Goal: Task Accomplishment & Management: Use online tool/utility

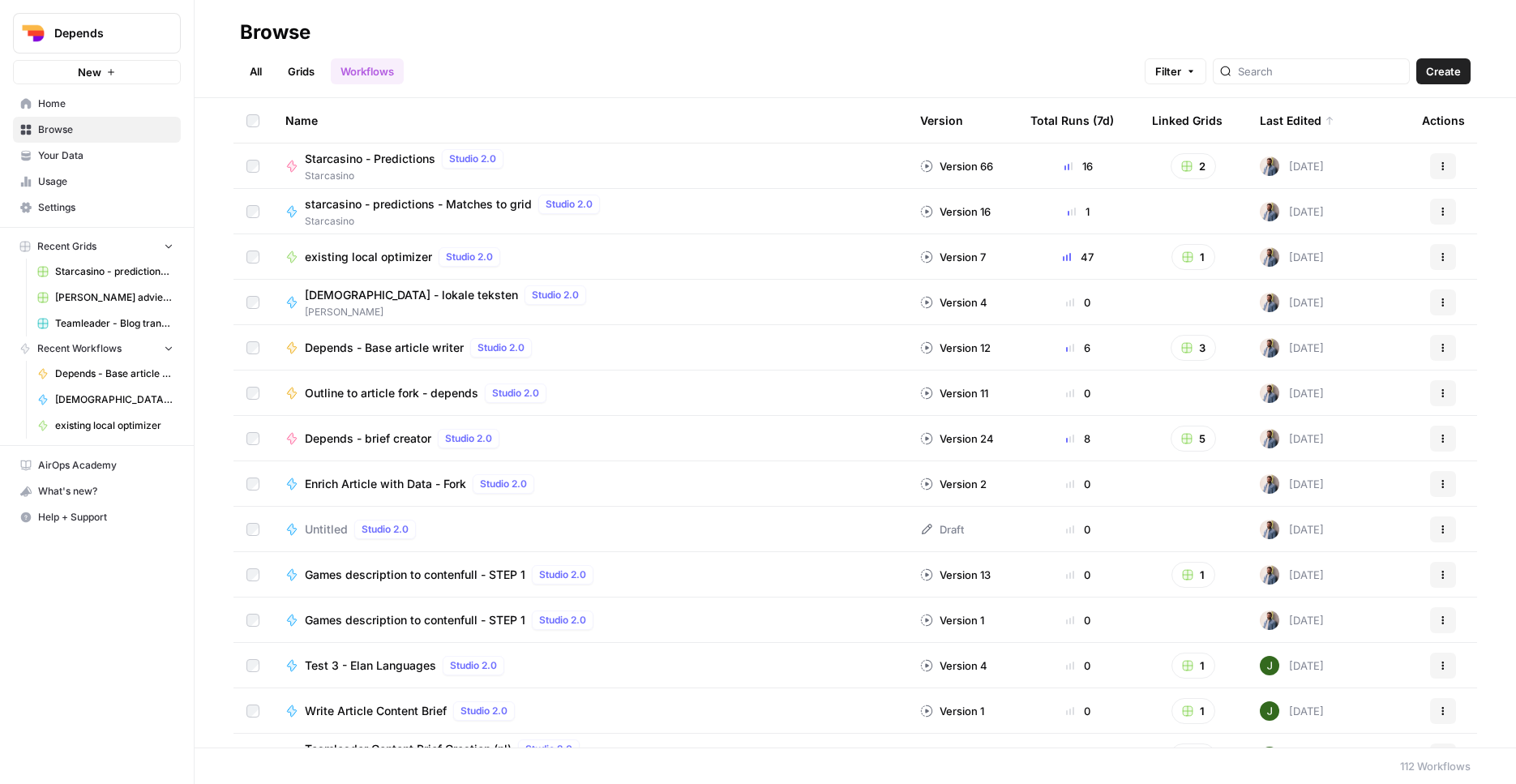
click at [127, 46] on button "Depends" at bounding box center [97, 33] width 168 height 40
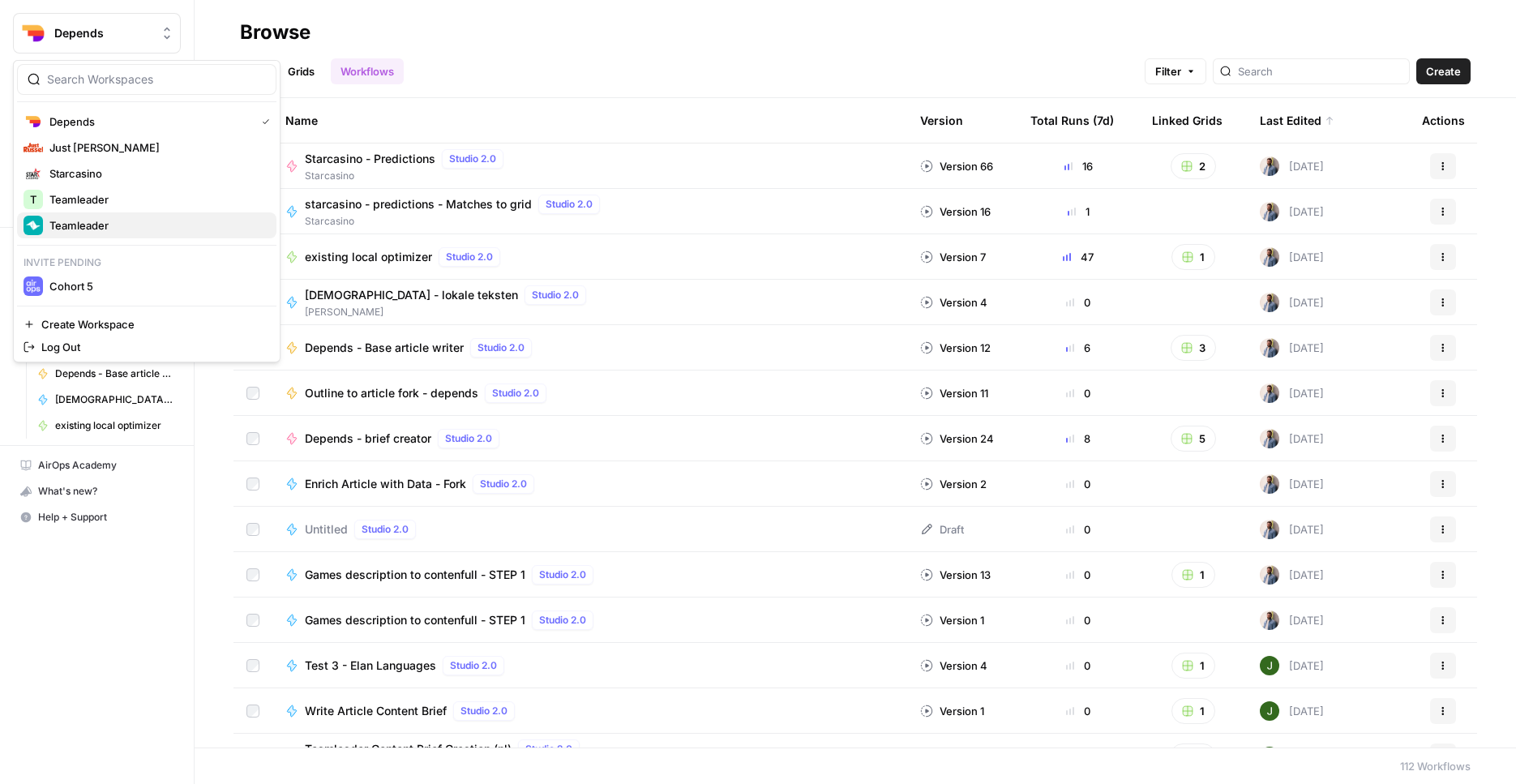
click at [104, 224] on span "Teamleader" at bounding box center [156, 225] width 214 height 16
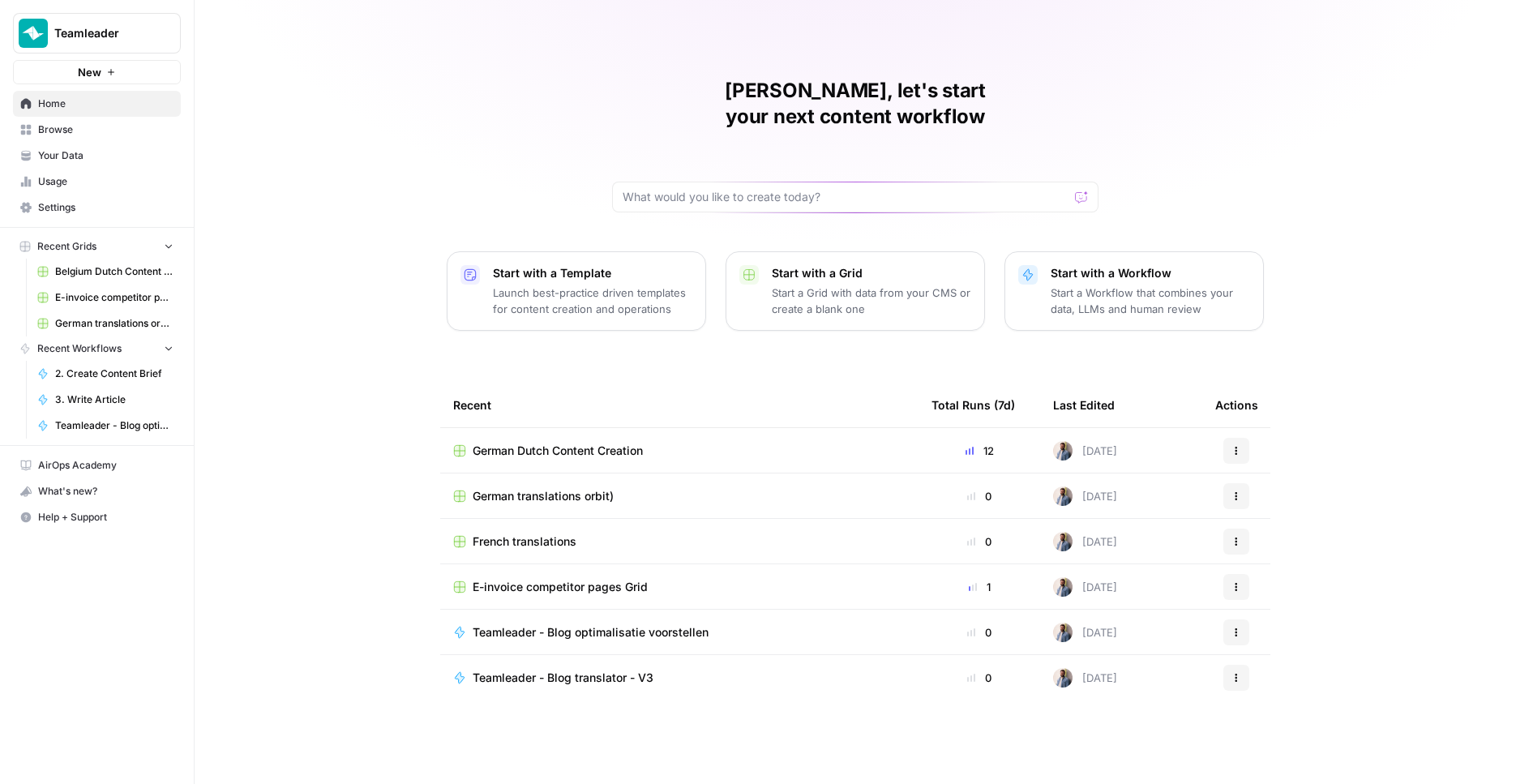
click at [93, 272] on span "Belgium Dutch Content Creation" at bounding box center [114, 272] width 118 height 15
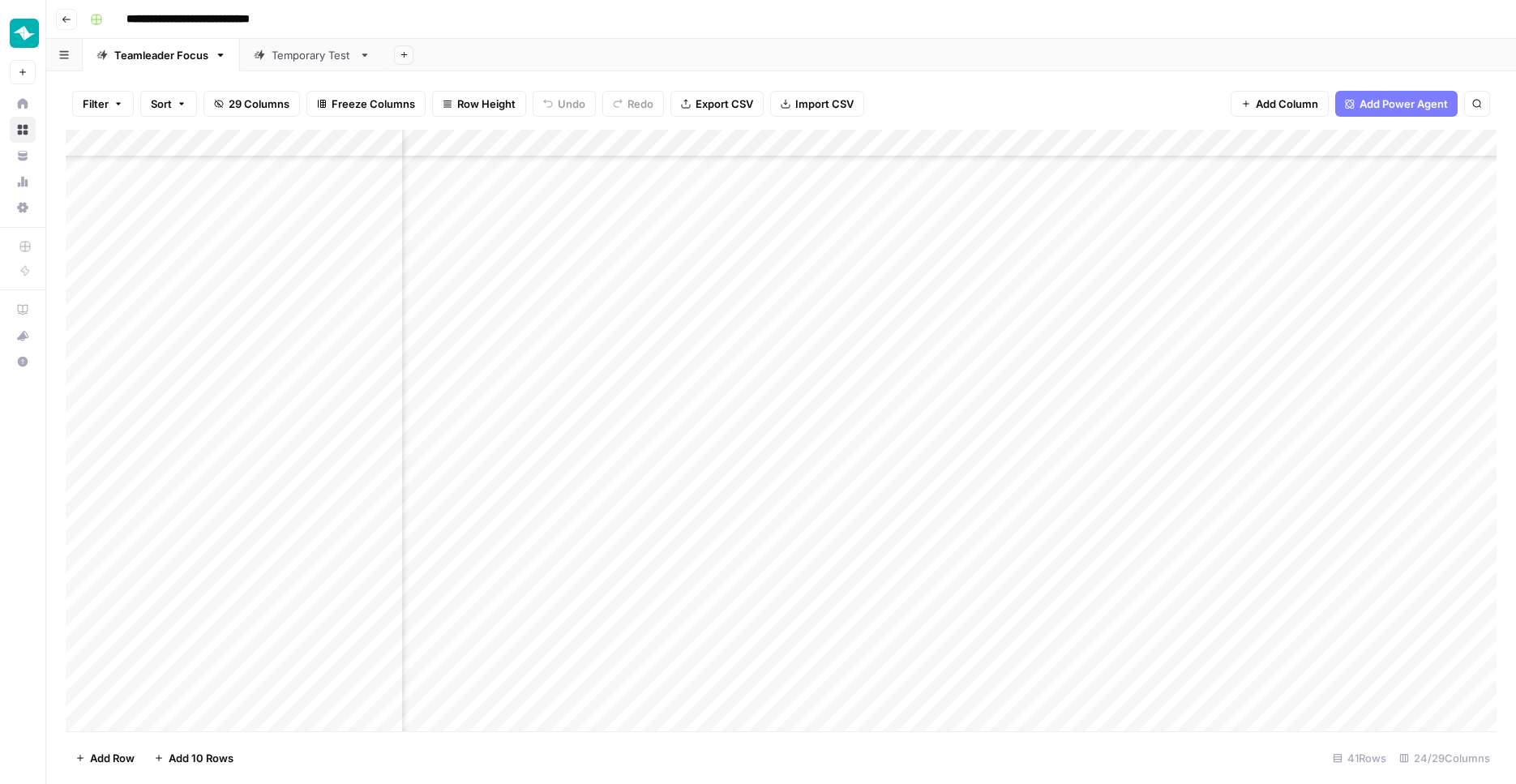
scroll to position [566, 1913]
click at [1199, 565] on div "Add Column" at bounding box center [781, 432] width 1431 height 605
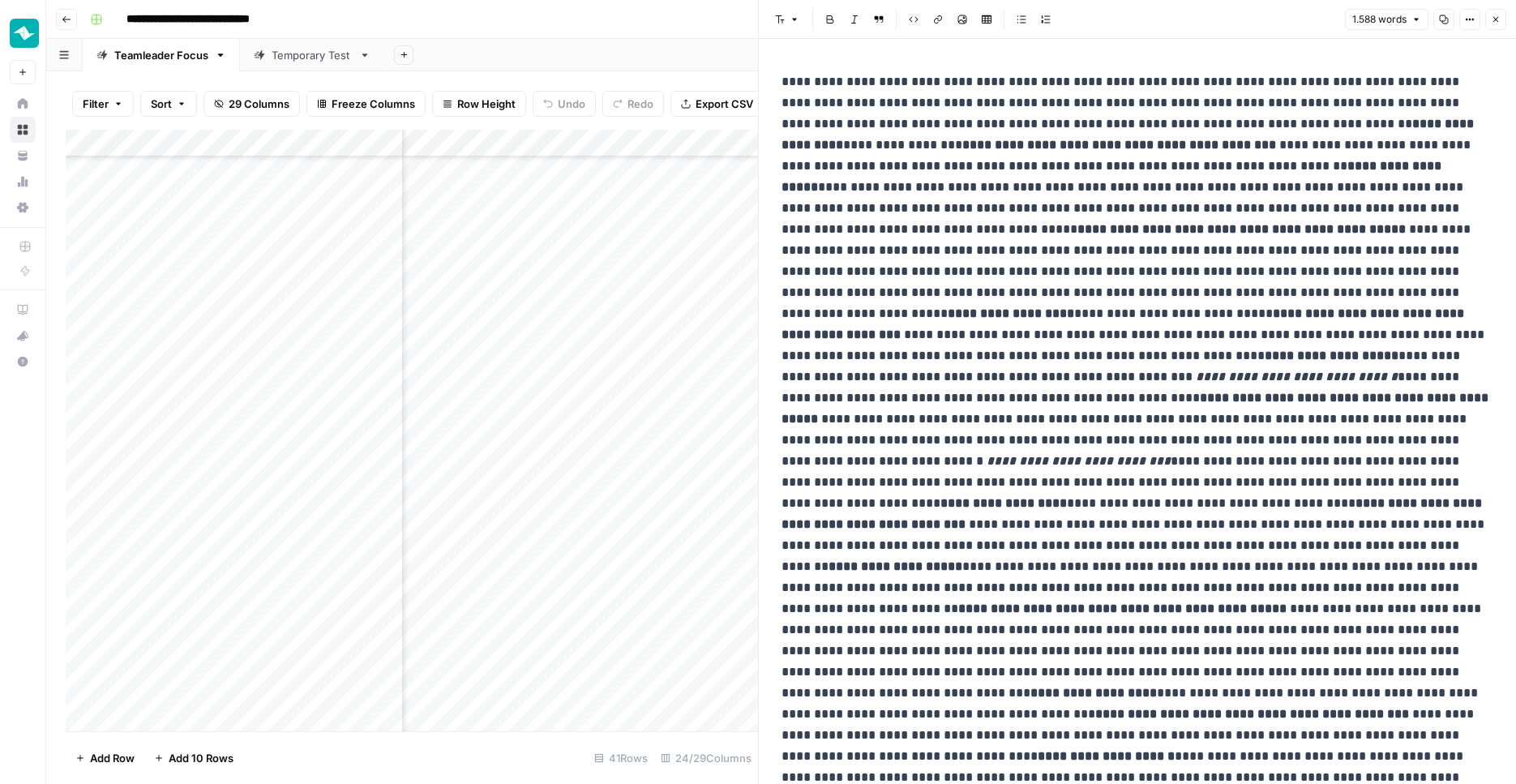
click at [1400, 22] on span "1.588 words" at bounding box center [1379, 20] width 54 height 15
click at [1503, 12] on button "Close" at bounding box center [1496, 20] width 21 height 21
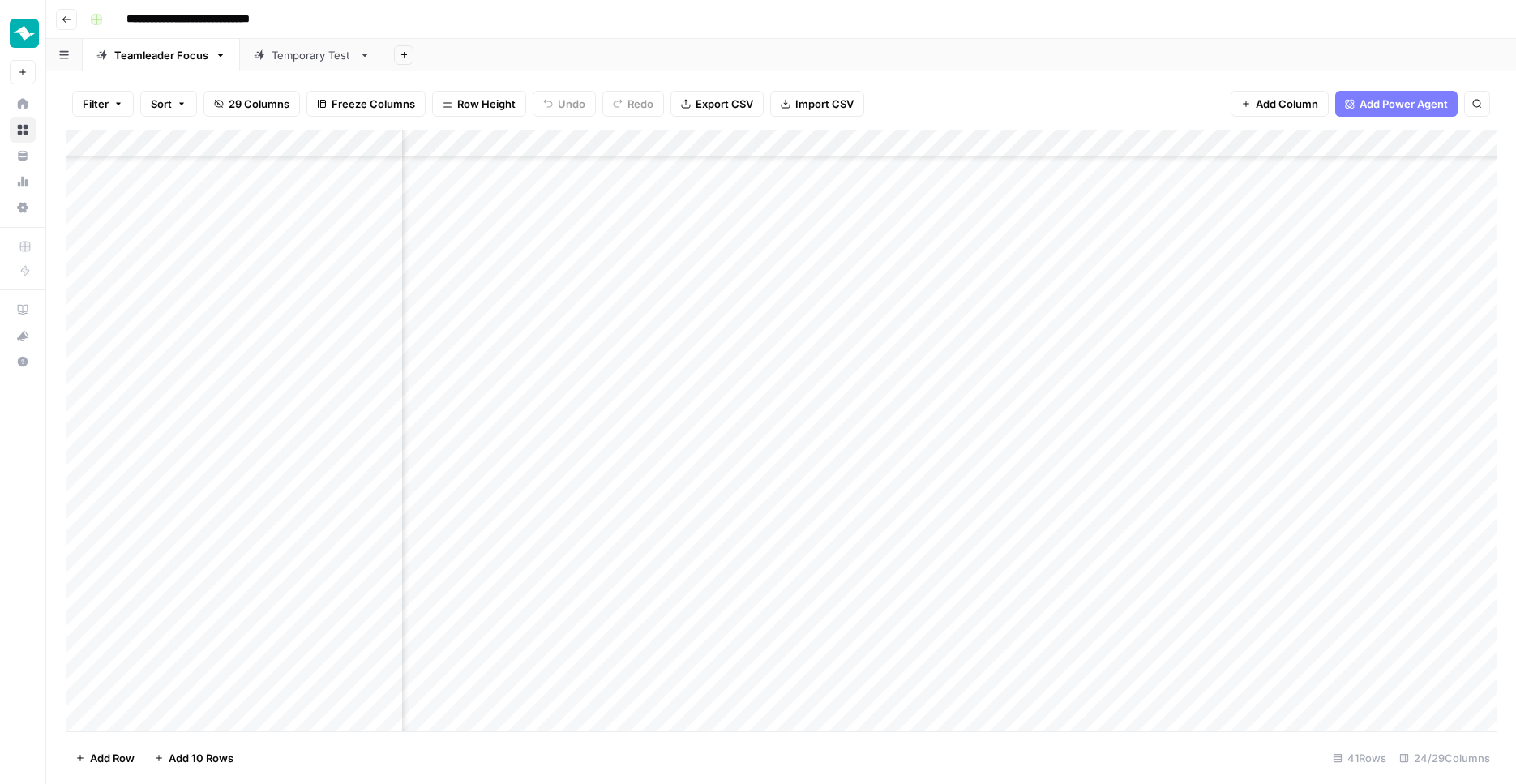
scroll to position [578, 2146]
click at [797, 553] on div "Add Column" at bounding box center [781, 432] width 1431 height 605
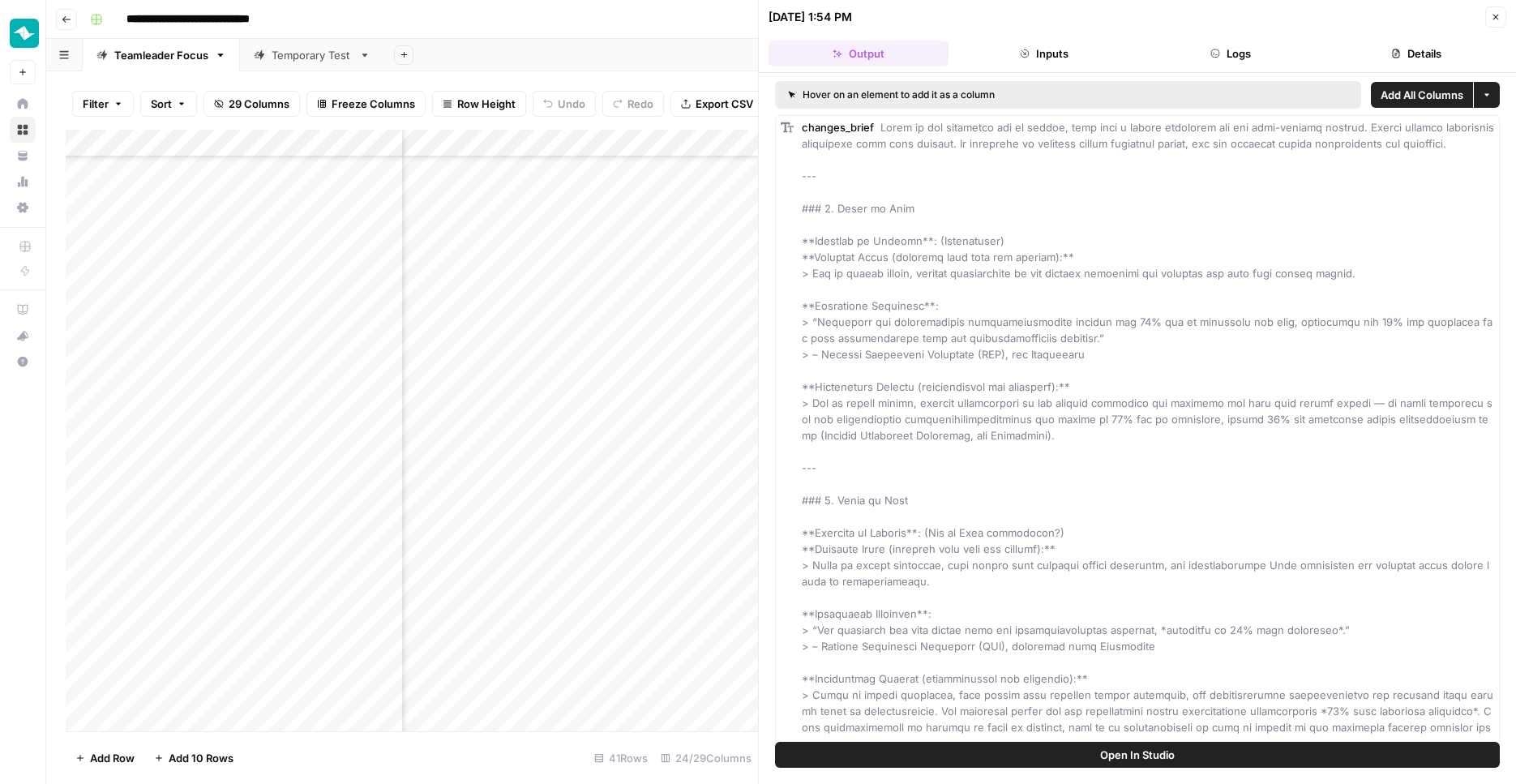
click at [1203, 52] on button "Logs" at bounding box center [1231, 53] width 180 height 26
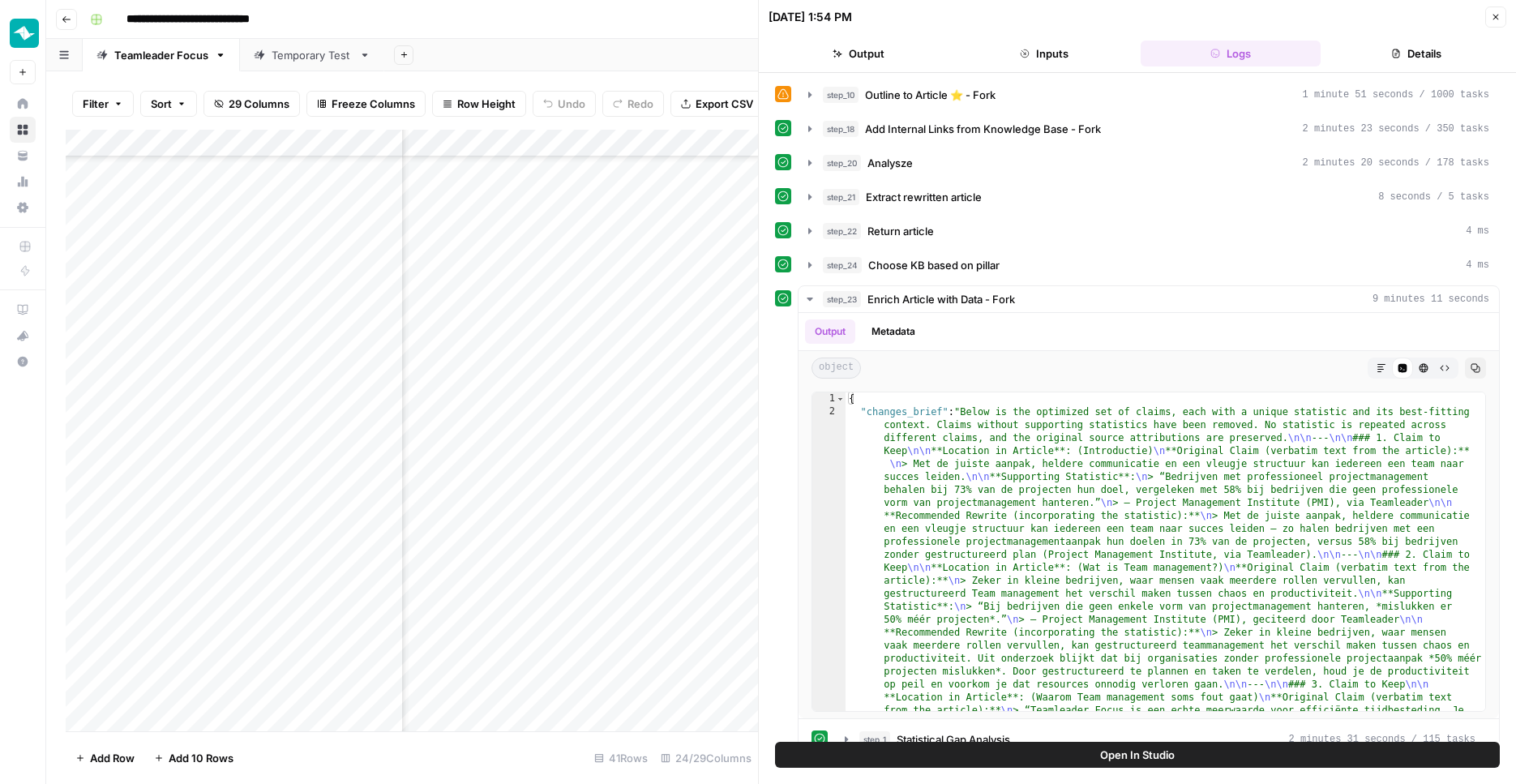
click at [871, 52] on button "Output" at bounding box center [859, 53] width 180 height 26
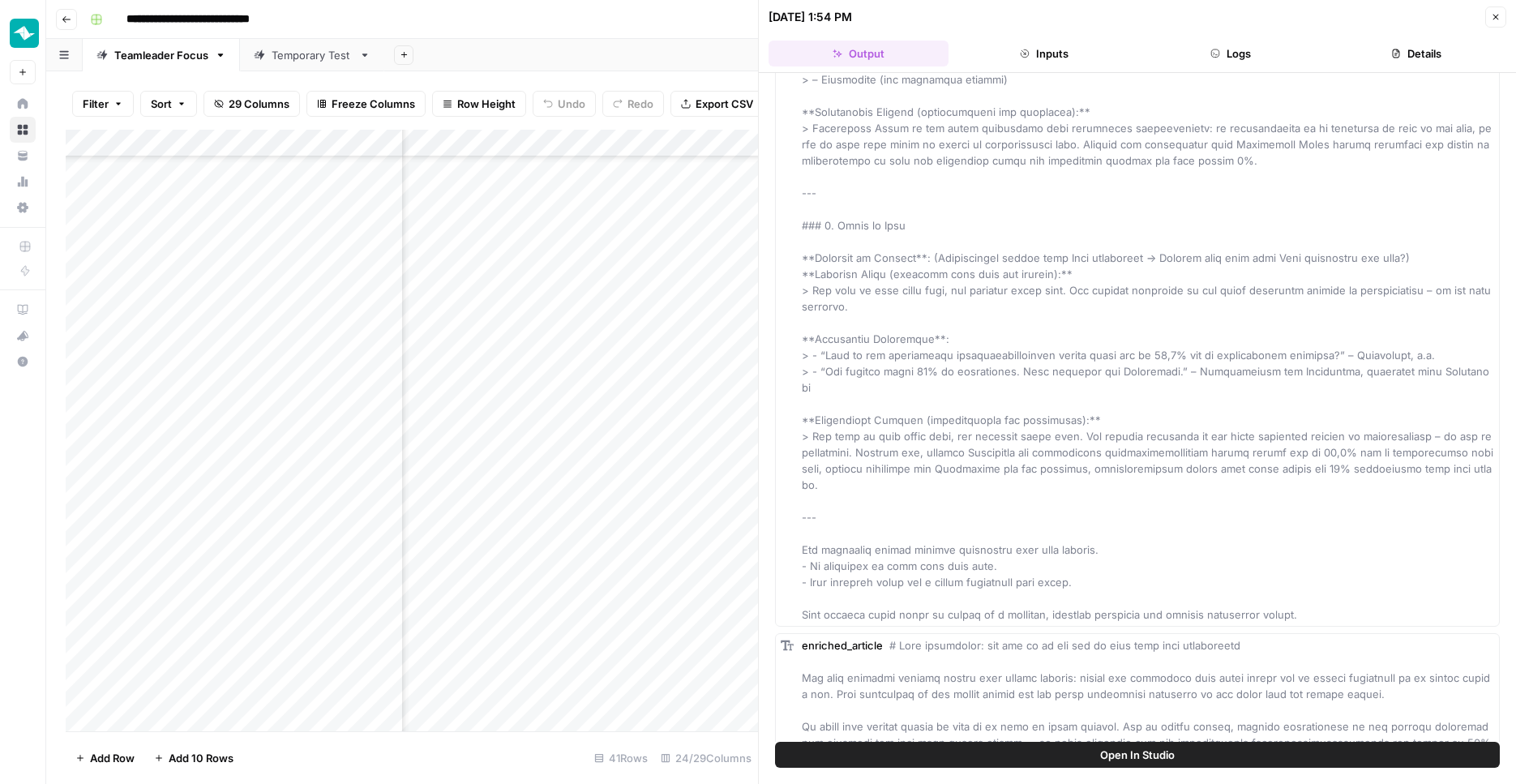
scroll to position [1038, 0]
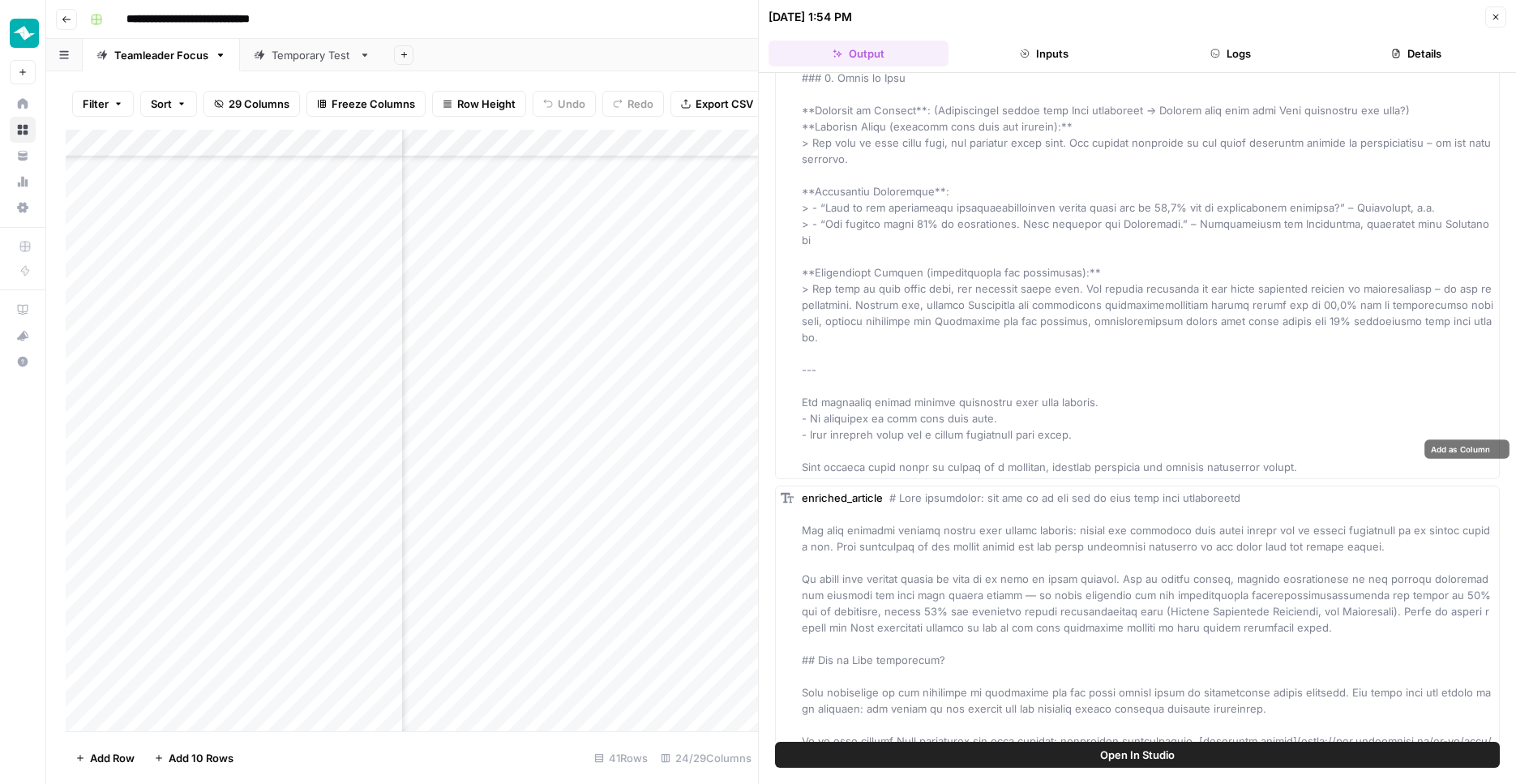
click at [1441, 447] on span "Add as Column" at bounding box center [1459, 449] width 60 height 13
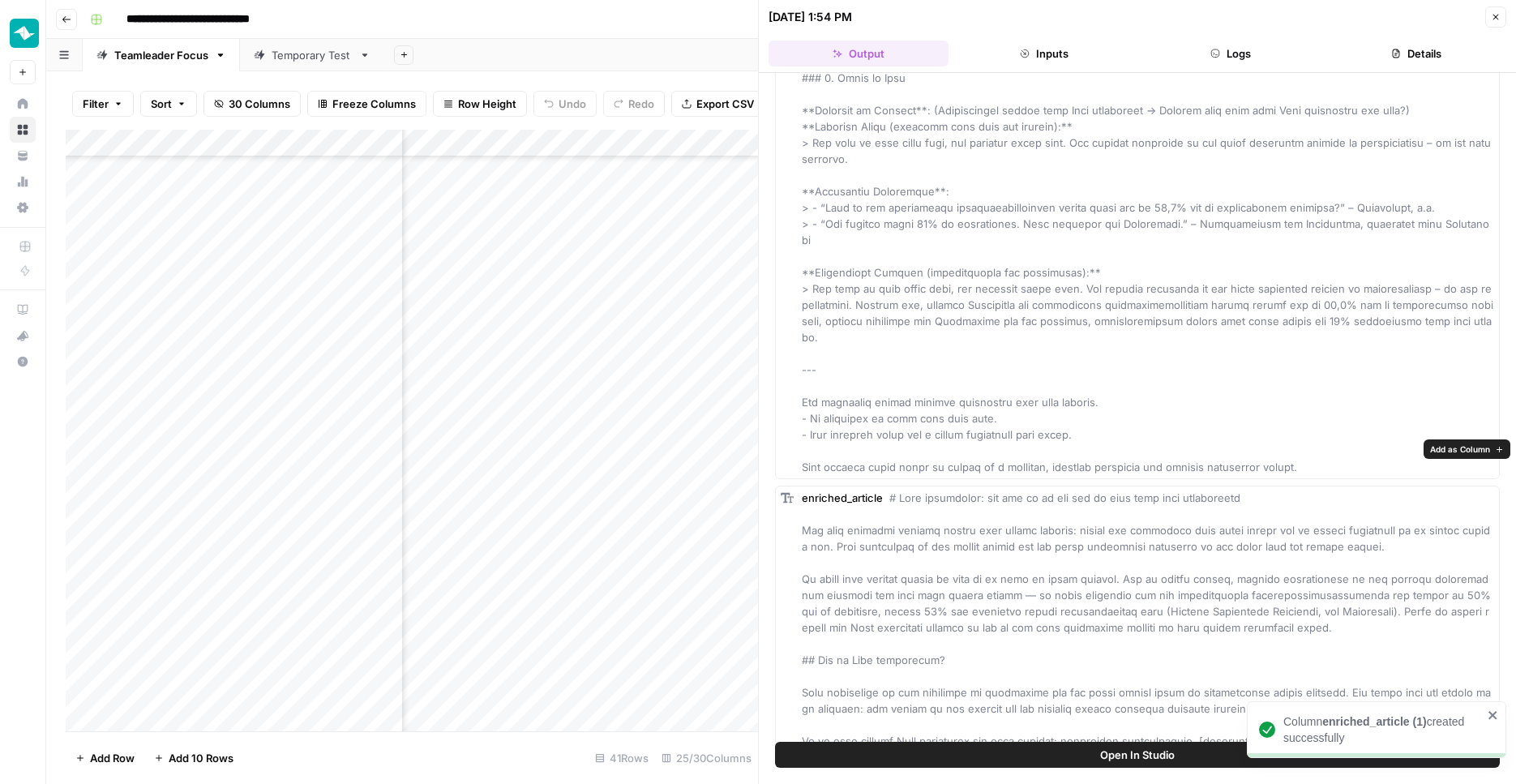
scroll to position [578, 2493]
click at [1491, 24] on button "Close" at bounding box center [1496, 17] width 21 height 21
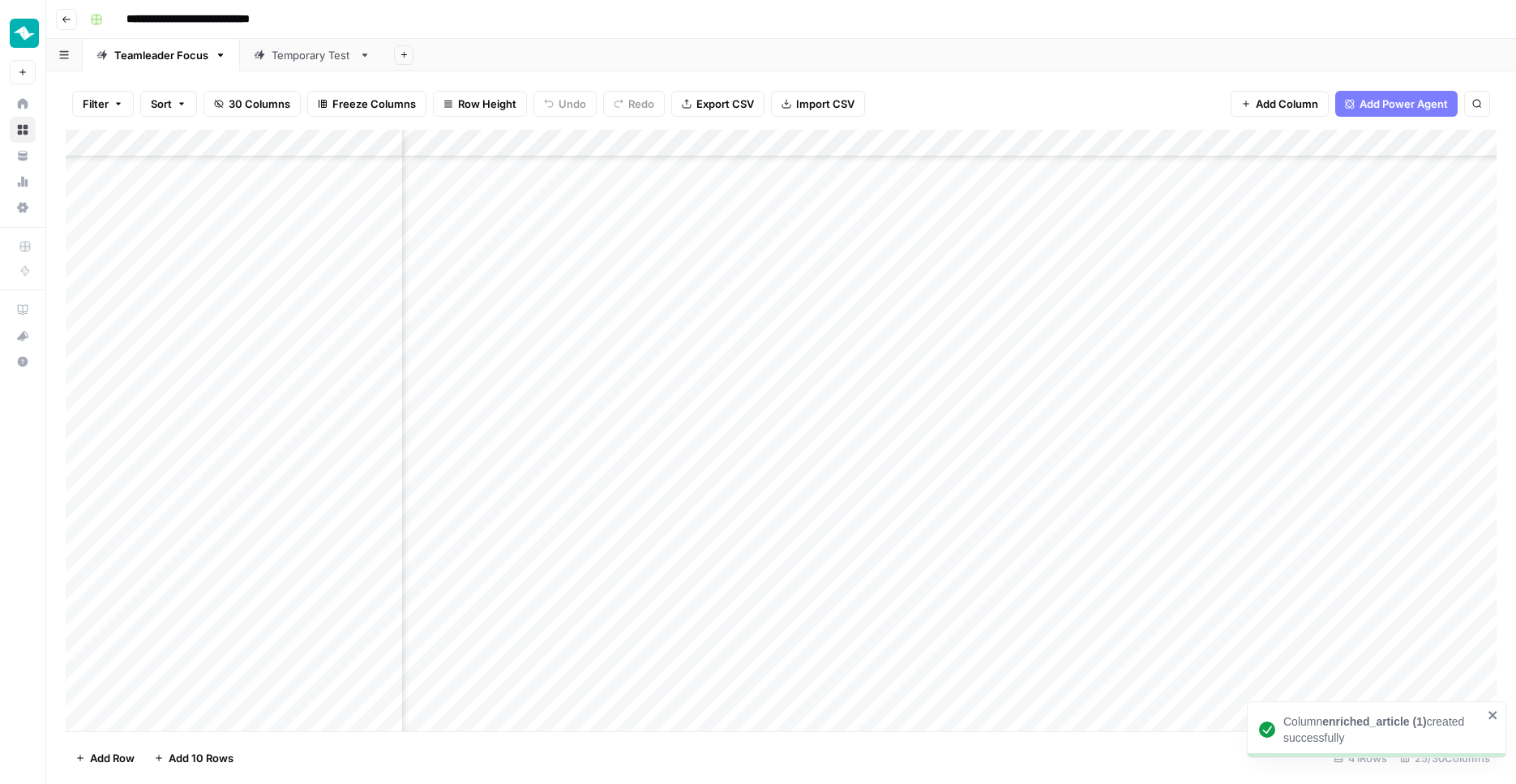
scroll to position [578, 2204]
click at [909, 553] on div "Add Column" at bounding box center [781, 432] width 1431 height 605
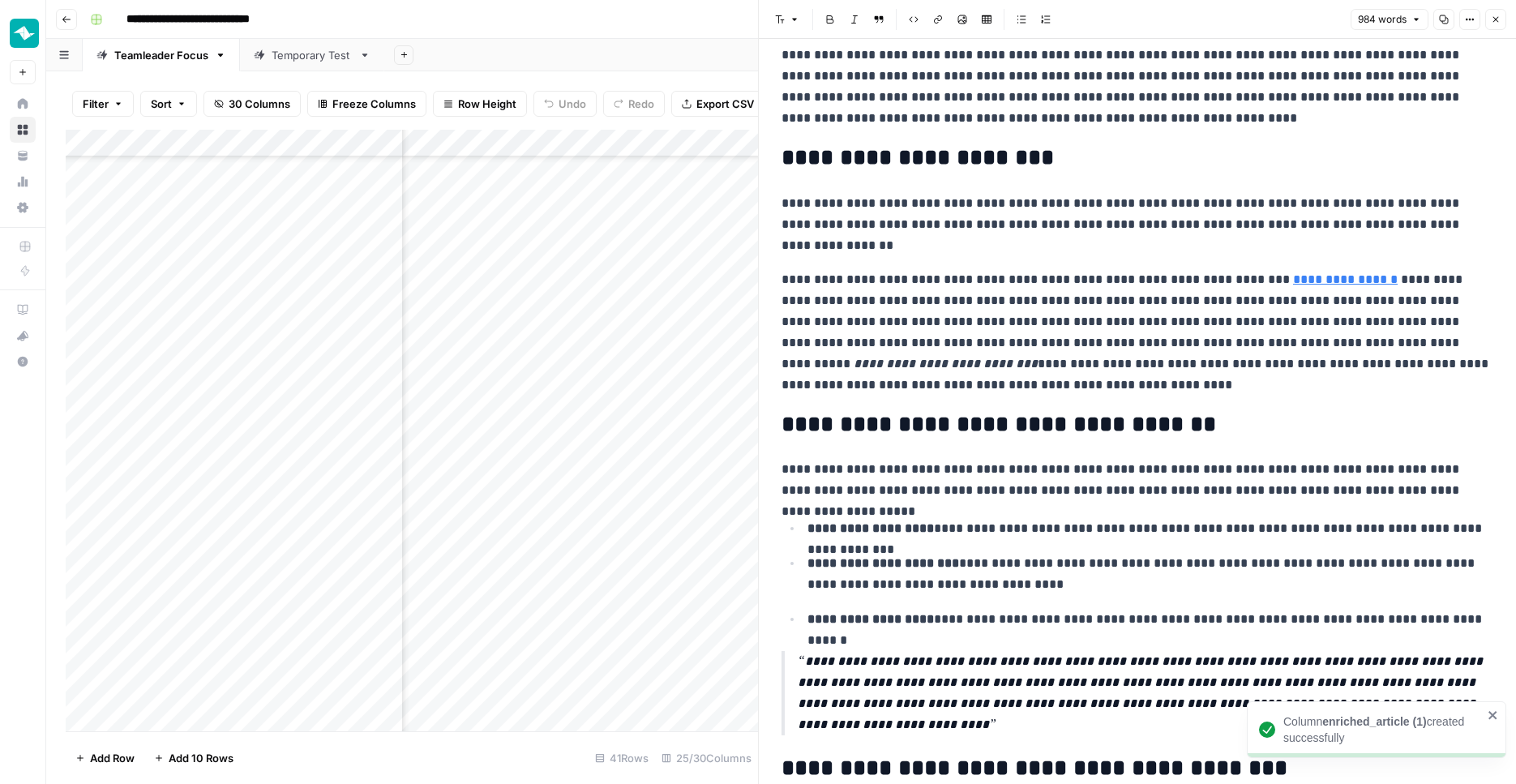
scroll to position [333, 0]
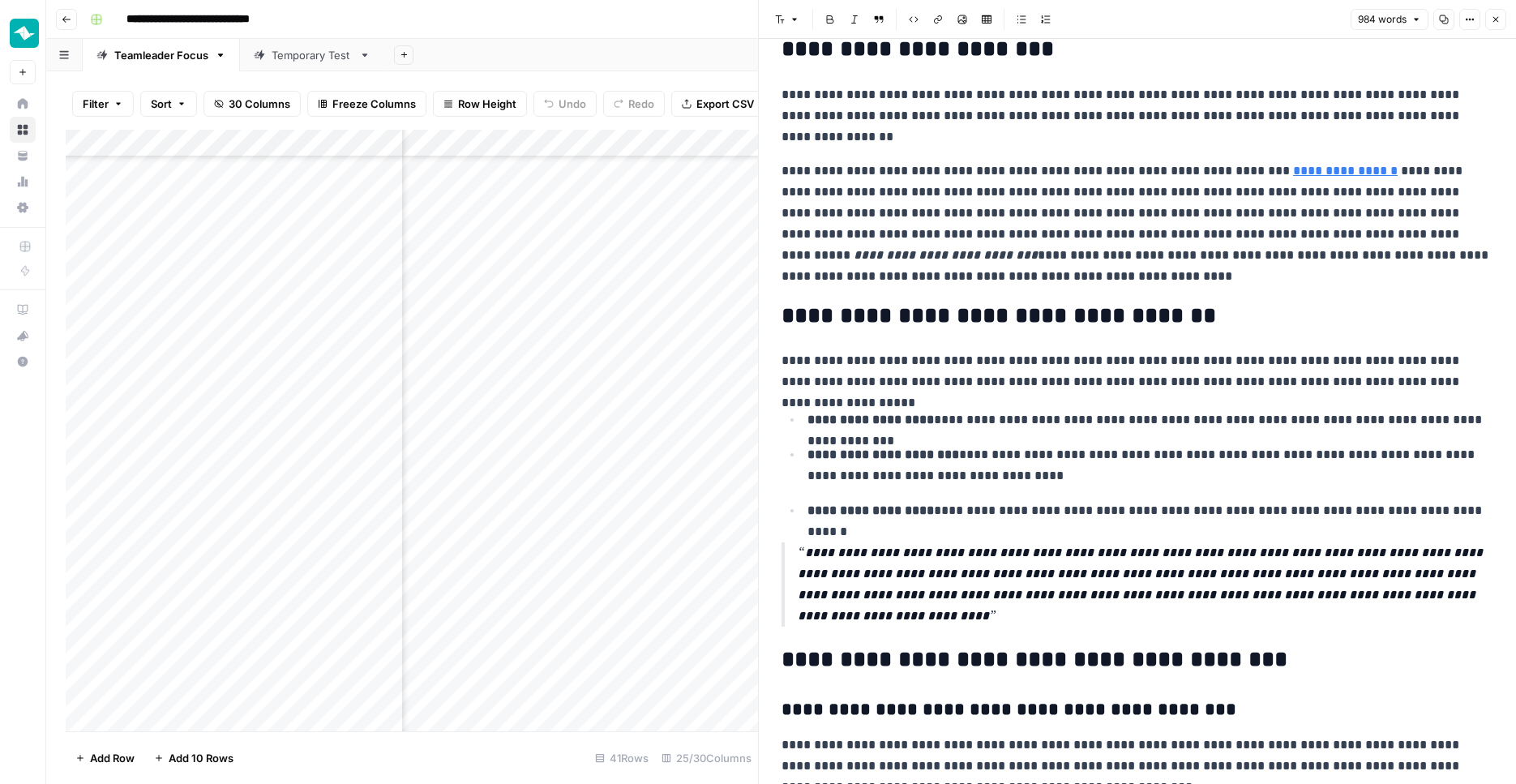
click at [1017, 439] on ul "**********" at bounding box center [1137, 465] width 712 height 113
type input "50"
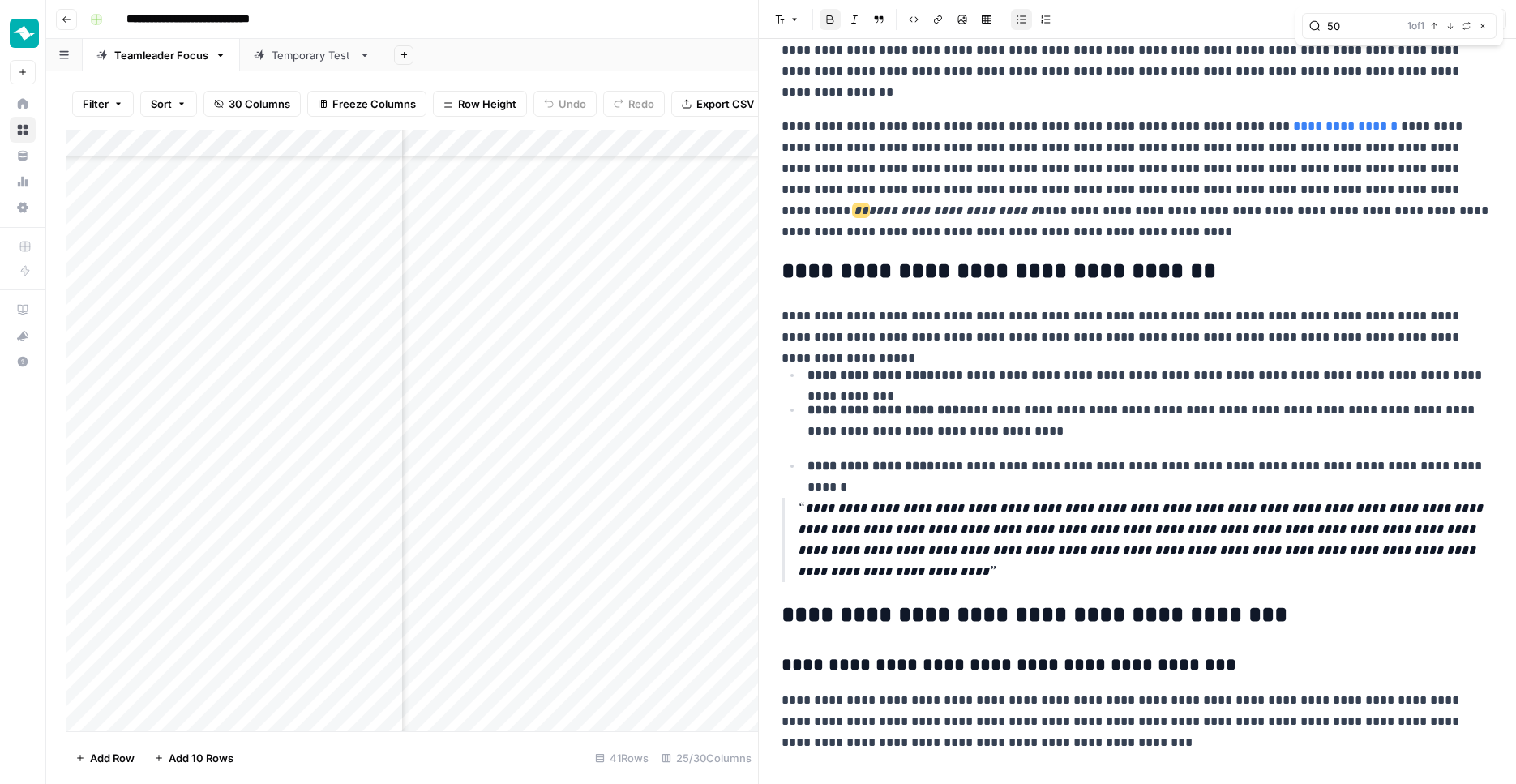
scroll to position [127, 0]
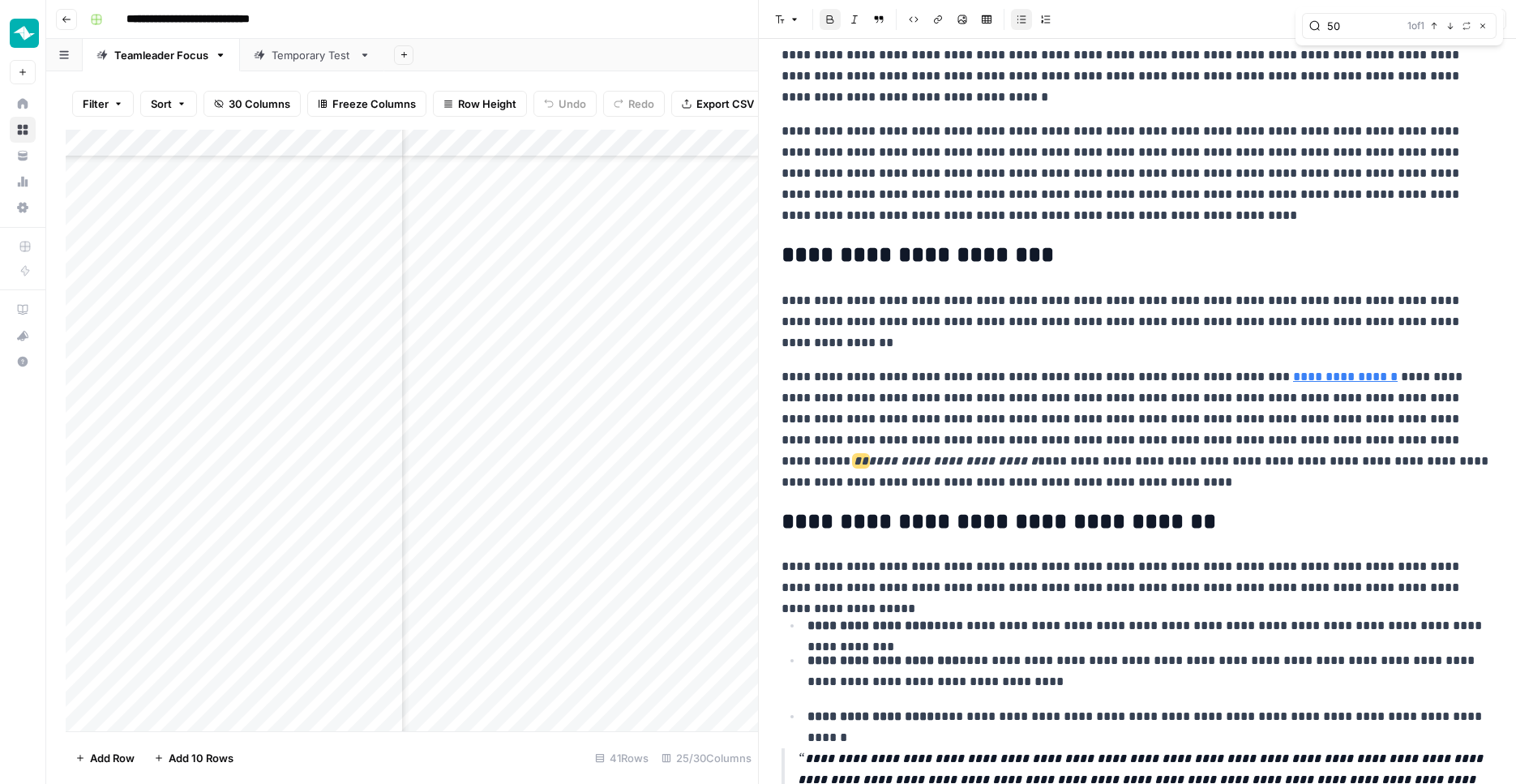
click at [1107, 452] on p "**********" at bounding box center [1137, 429] width 712 height 126
